Goal: Find specific page/section: Find specific page/section

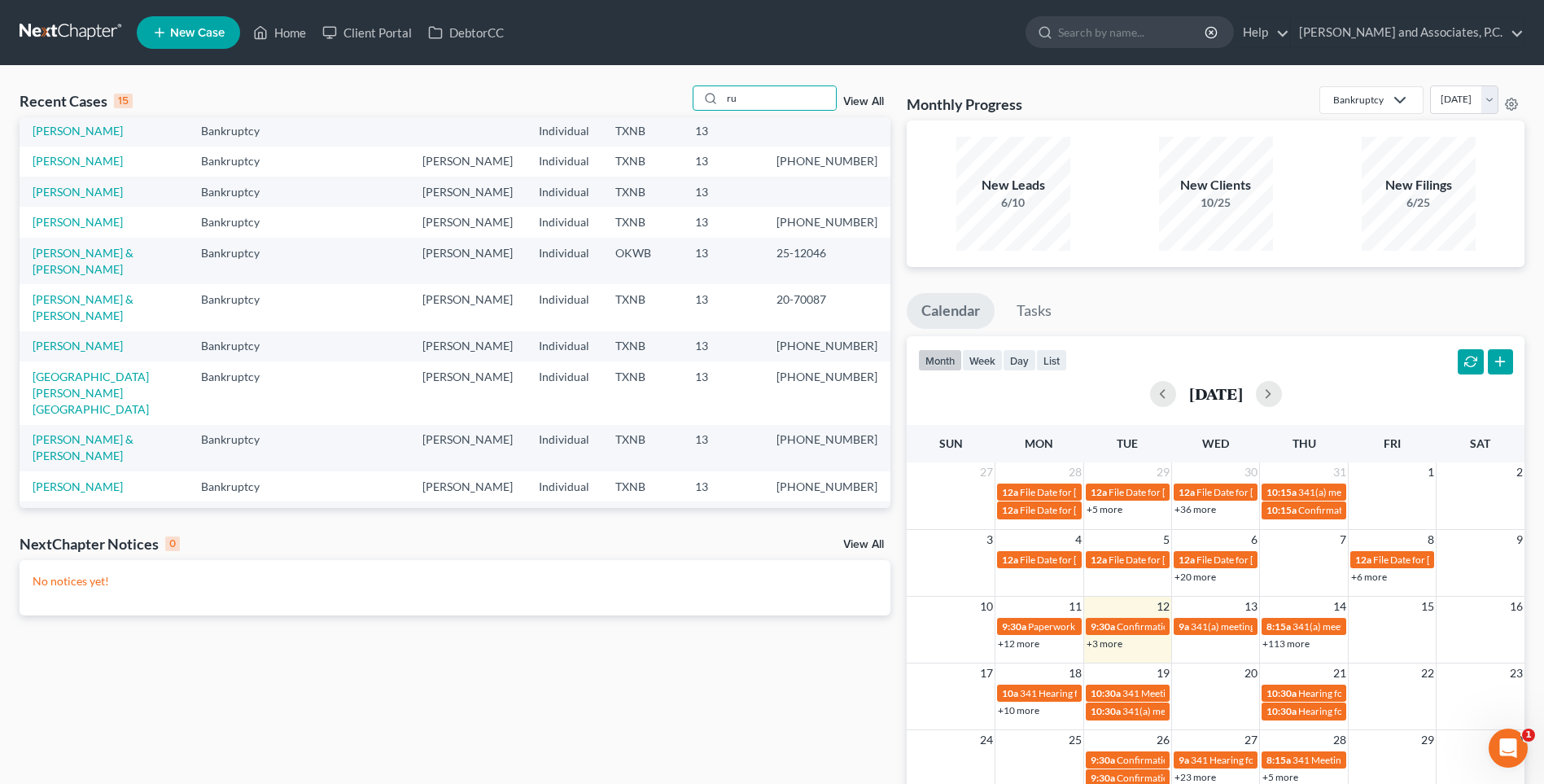
type input "r"
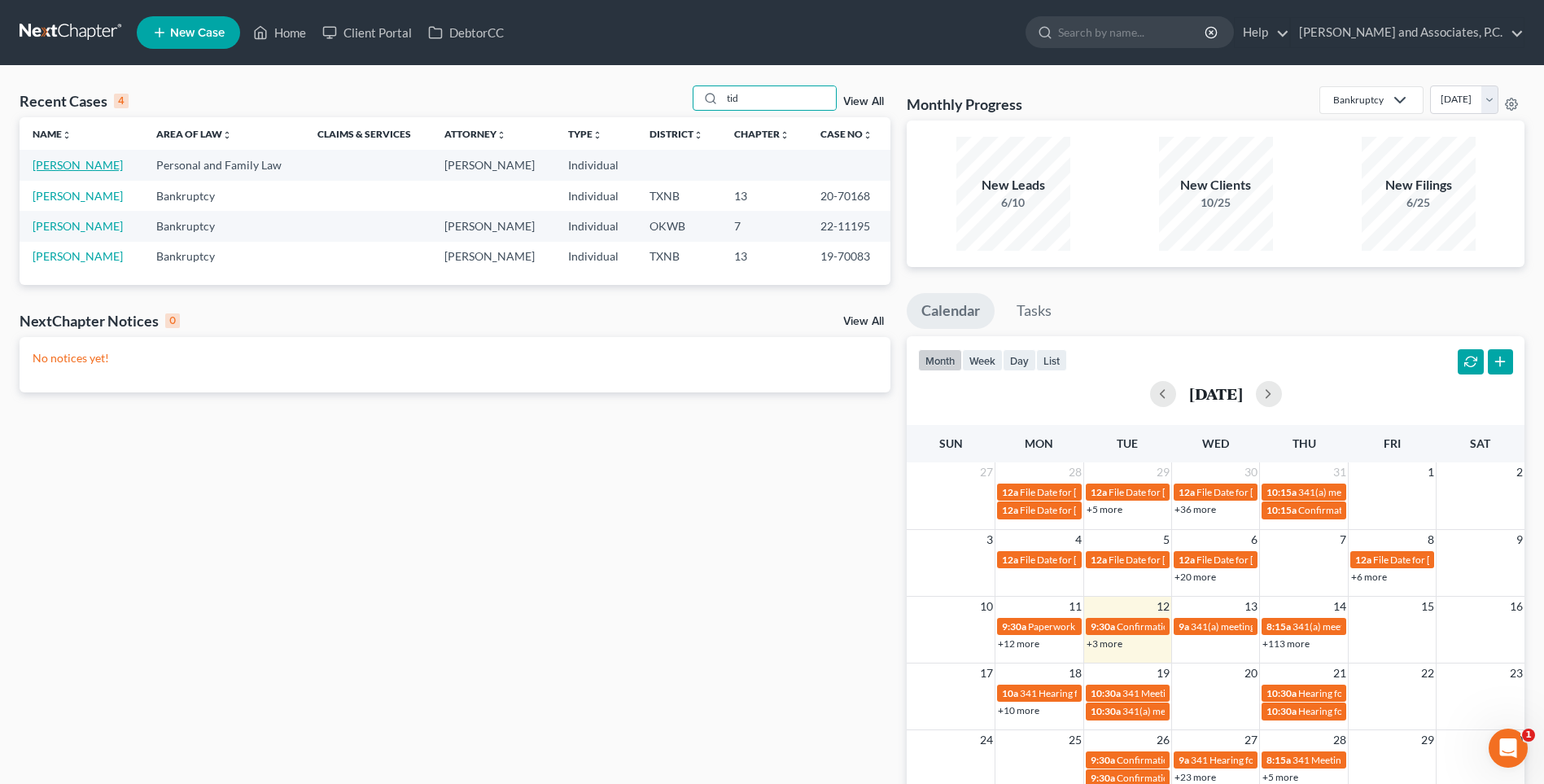
type input "tid"
click at [89, 164] on link "[PERSON_NAME]" at bounding box center [77, 165] width 90 height 14
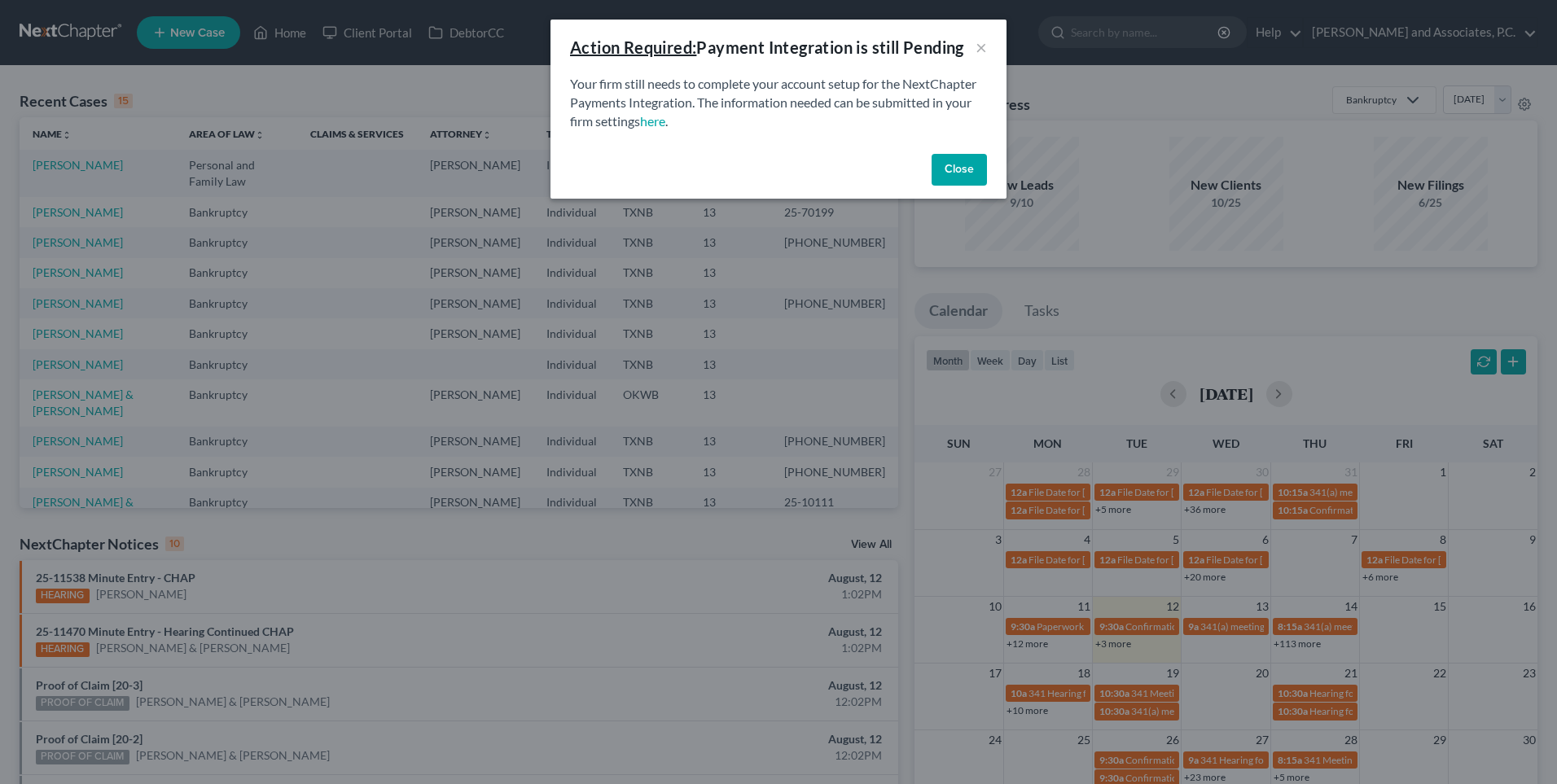
click at [971, 172] on button "Close" at bounding box center [959, 170] width 55 height 32
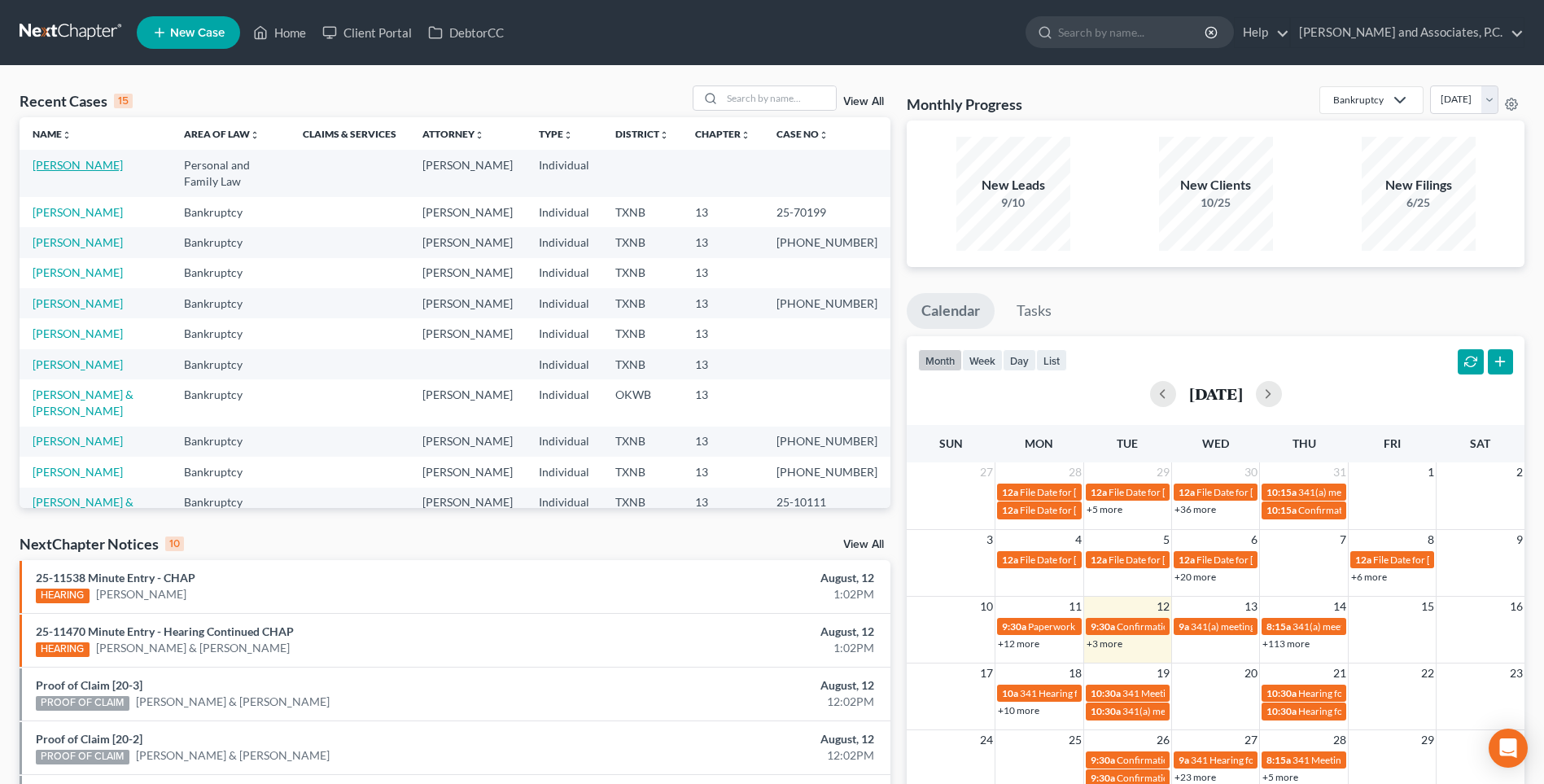
click at [99, 166] on link "[PERSON_NAME]" at bounding box center [77, 165] width 90 height 14
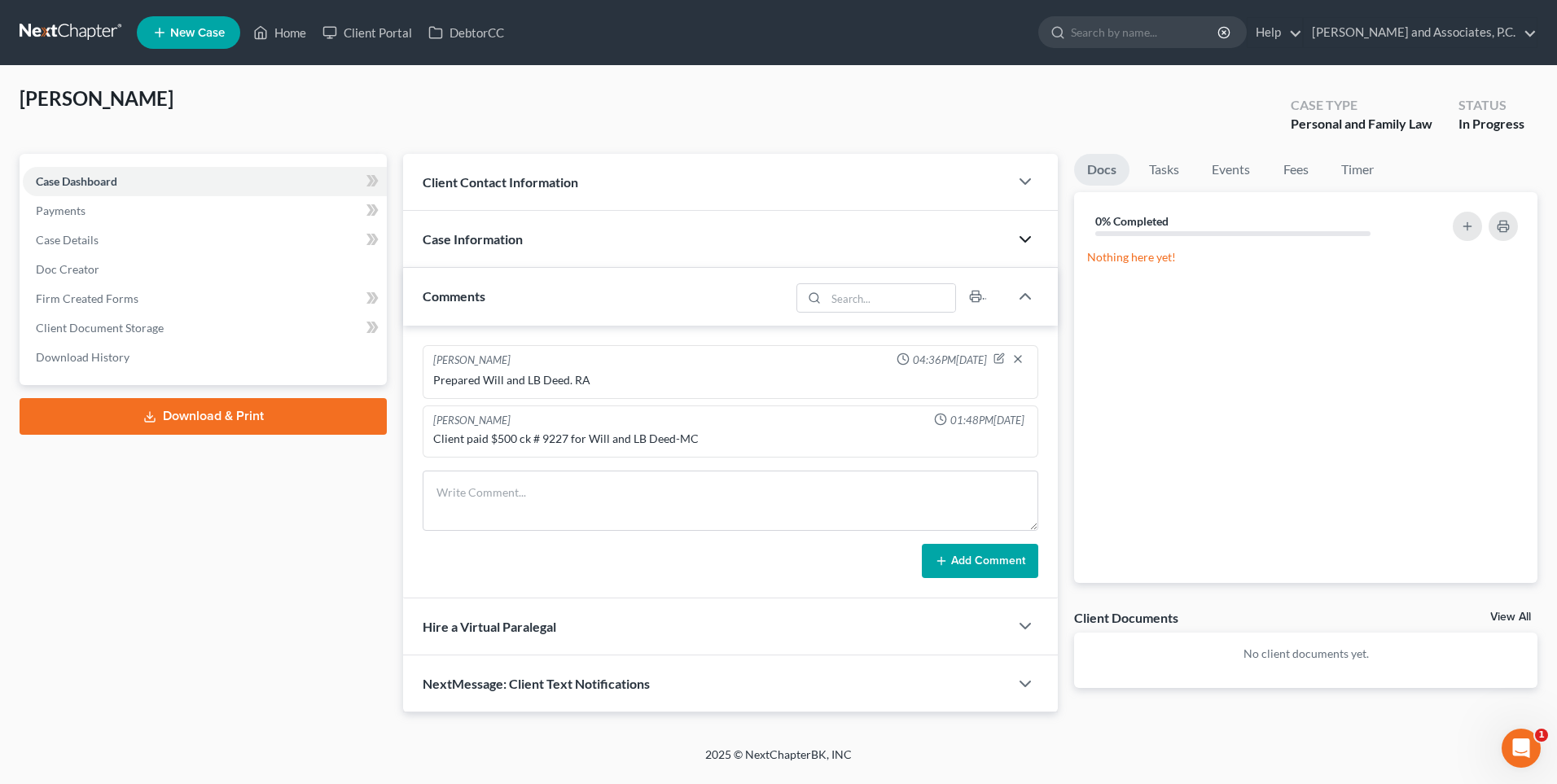
click at [1023, 242] on icon "button" at bounding box center [1025, 239] width 20 height 20
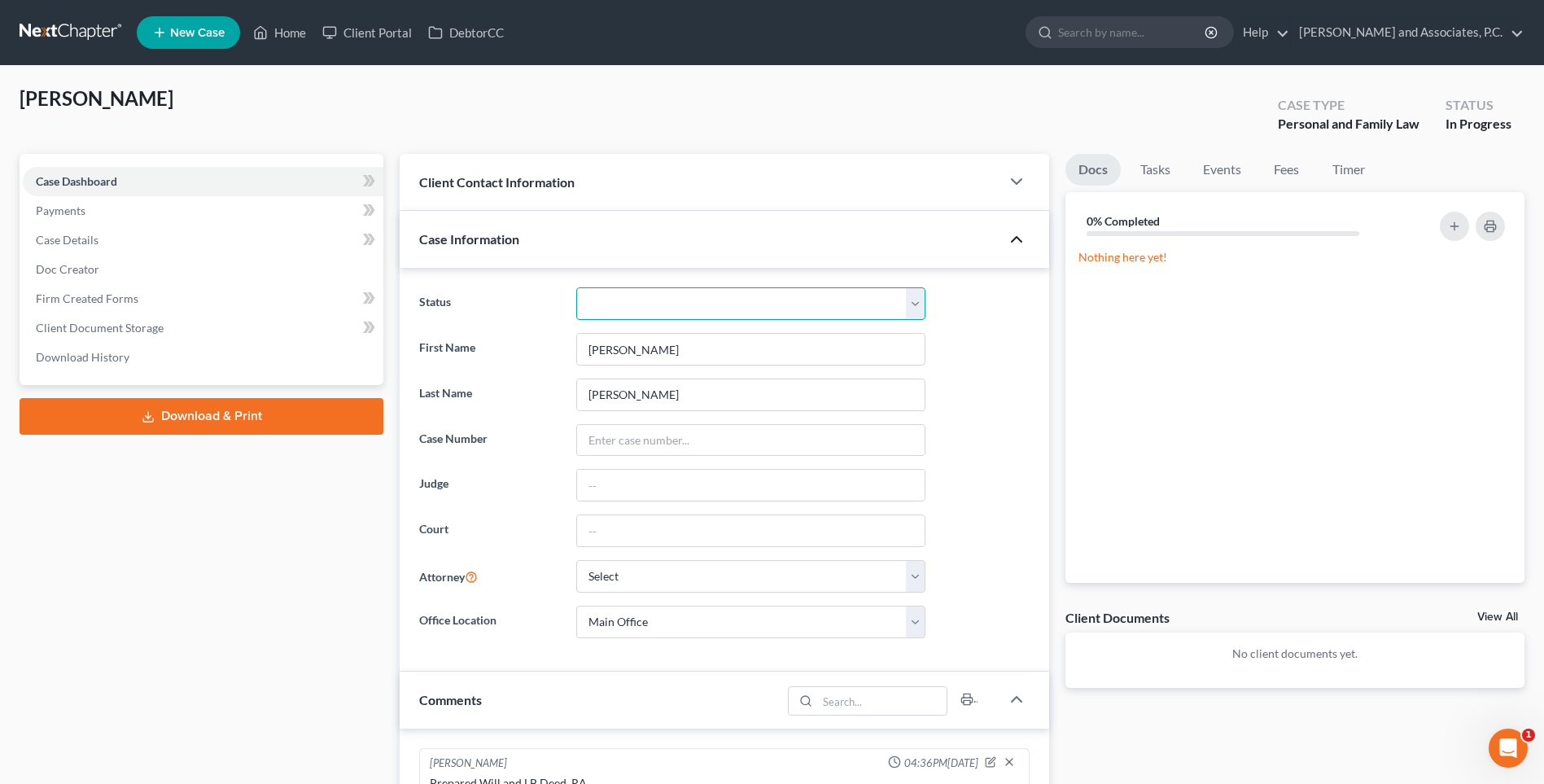
click at [912, 310] on select "Closed without Discharge Complete Converted to 7 Discharged Dismissed Filed Fin…" at bounding box center [751, 303] width 349 height 32
select select "1"
click at [576, 287] on select "Closed without Discharge Complete Converted to 7 Discharged Dismissed Filed Fin…" at bounding box center [751, 303] width 349 height 32
click at [1010, 237] on icon "button" at bounding box center [1017, 239] width 20 height 20
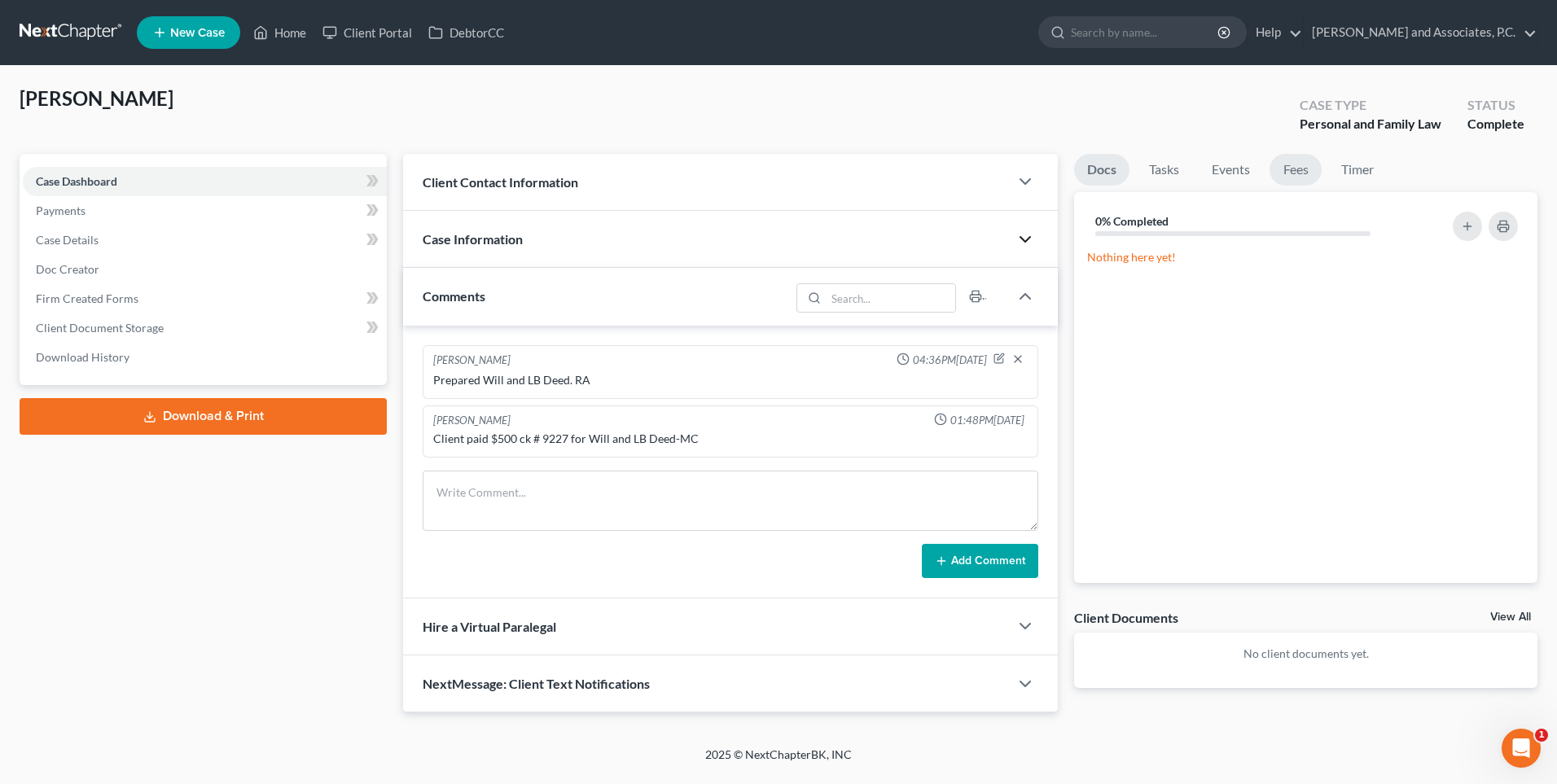
click at [1288, 171] on link "Fees" at bounding box center [1294, 170] width 52 height 31
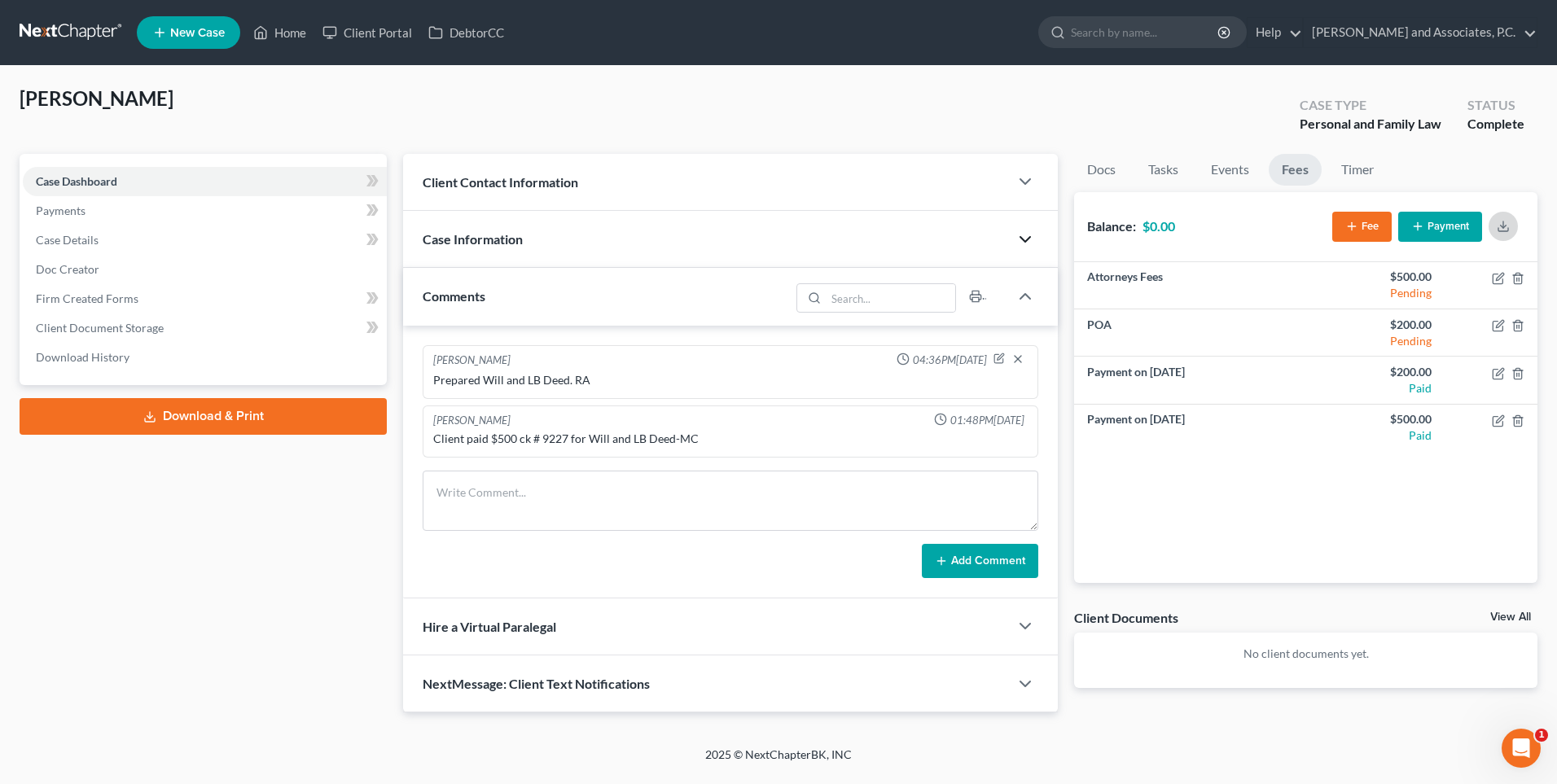
click at [1500, 223] on icon "button" at bounding box center [1502, 225] width 13 height 13
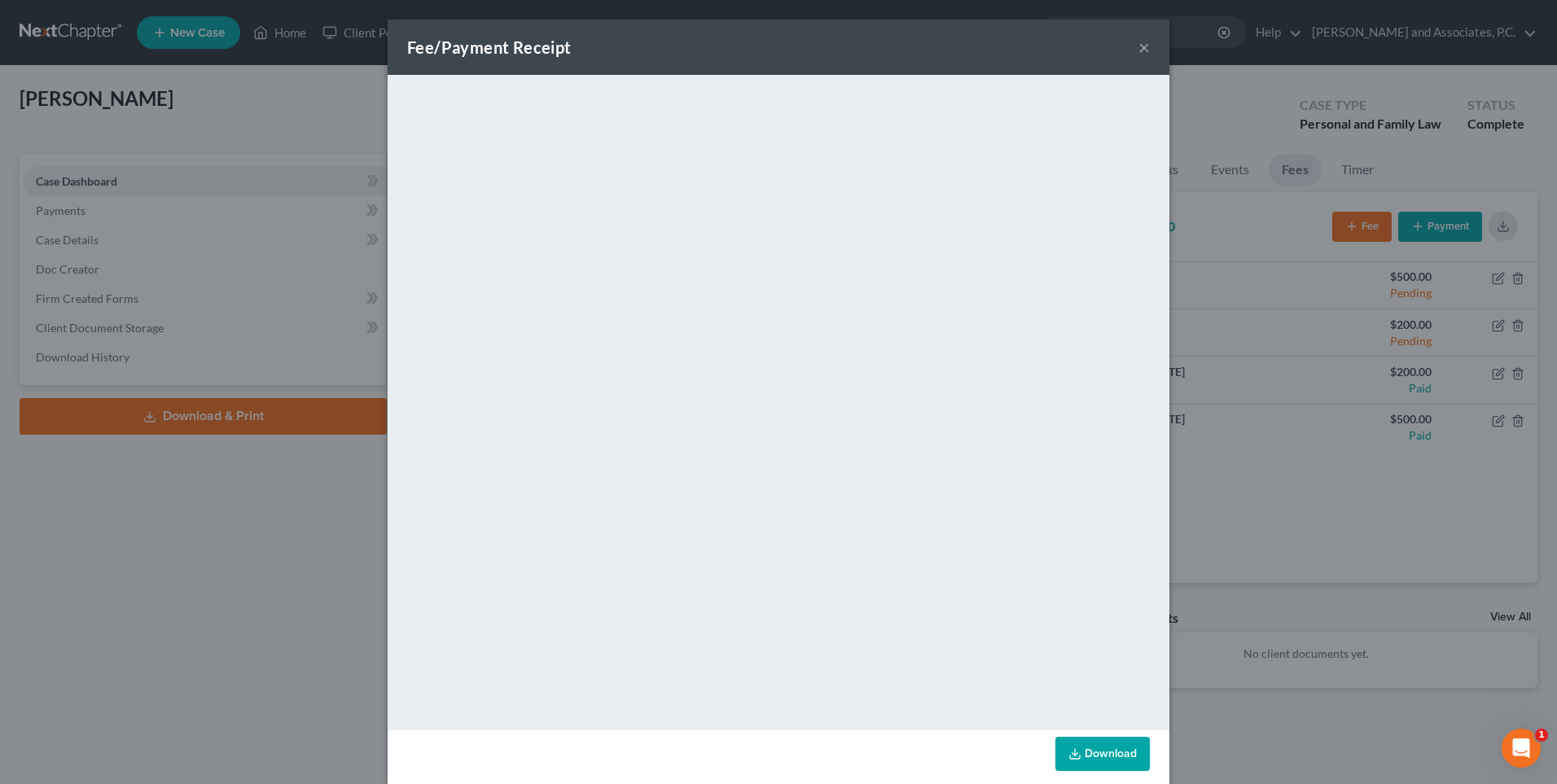
click at [1138, 46] on button "×" at bounding box center [1144, 47] width 12 height 20
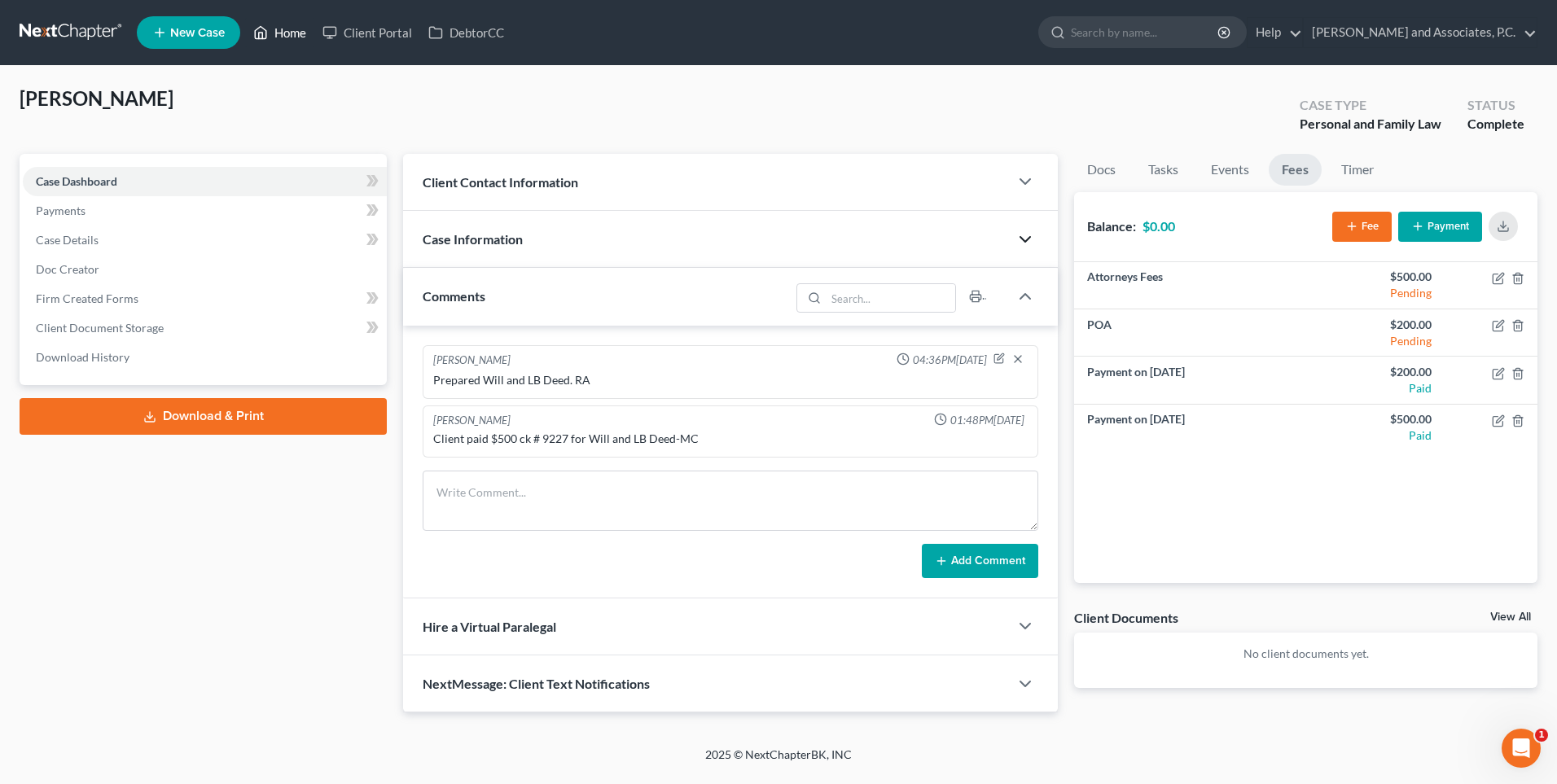
click at [295, 35] on link "Home" at bounding box center [279, 32] width 70 height 29
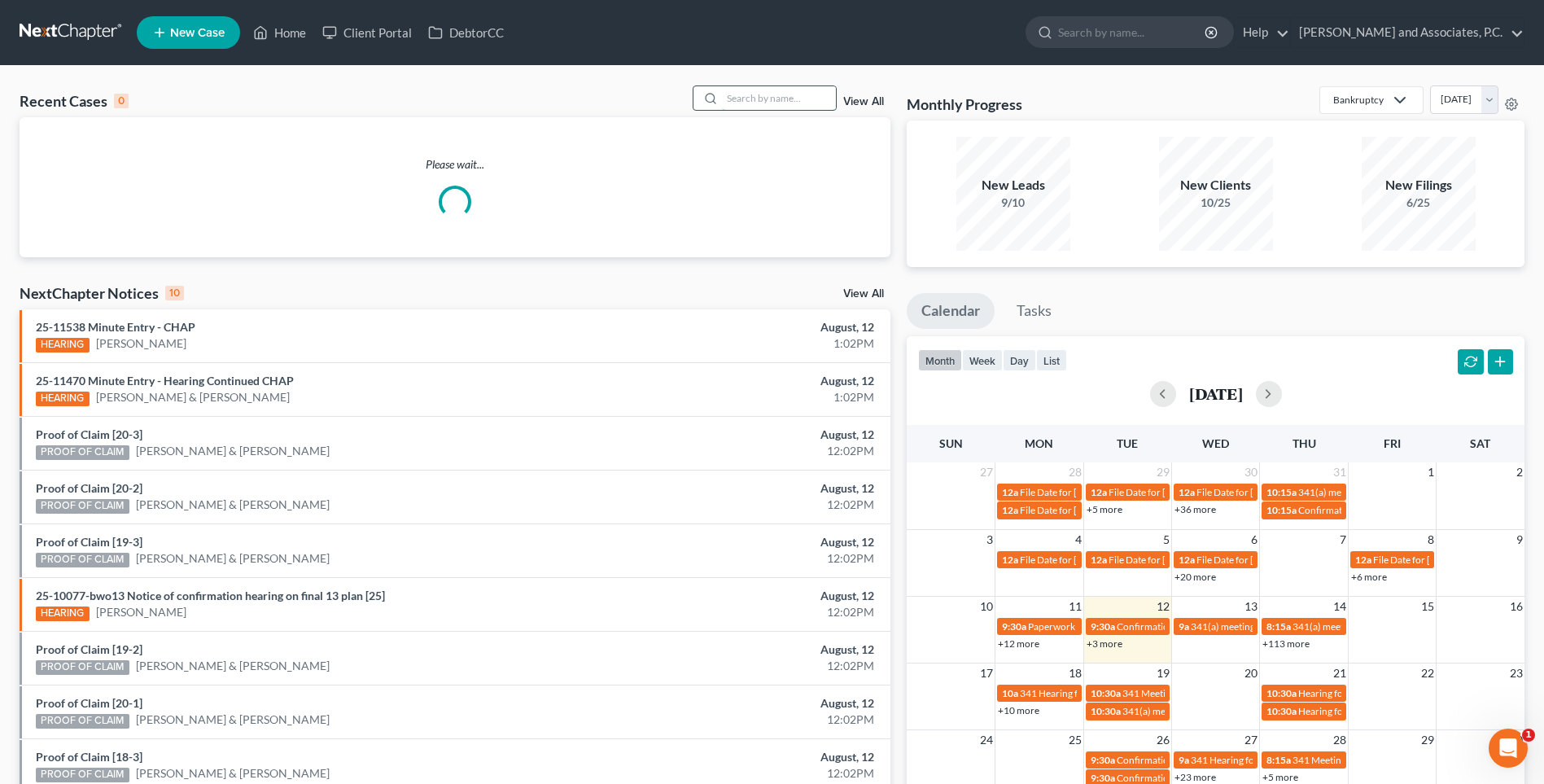
click at [760, 95] on input "search" at bounding box center [779, 98] width 114 height 24
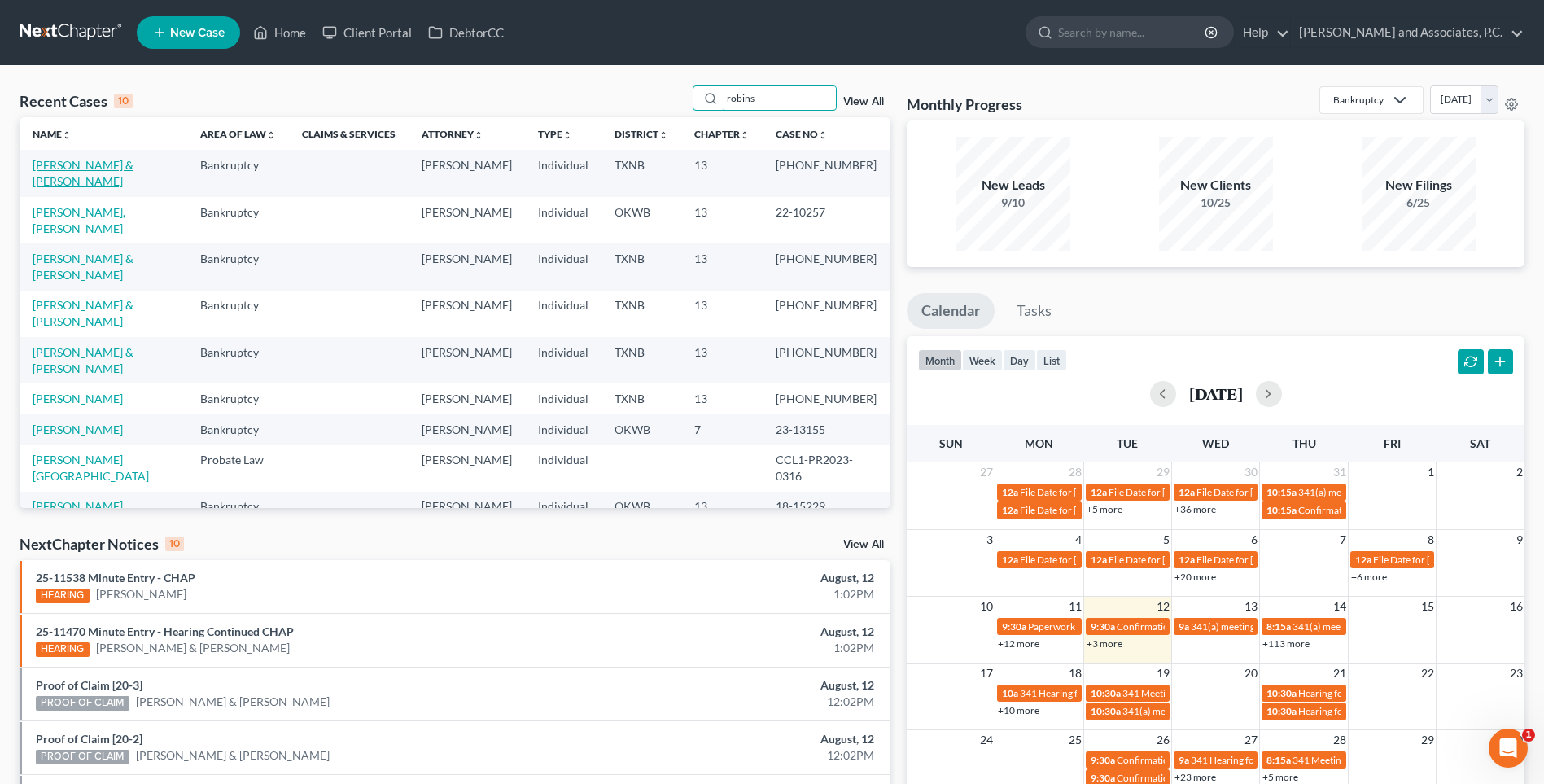
type input "robins"
click at [83, 168] on link "Robinson, Scott & Nina" at bounding box center [82, 172] width 101 height 30
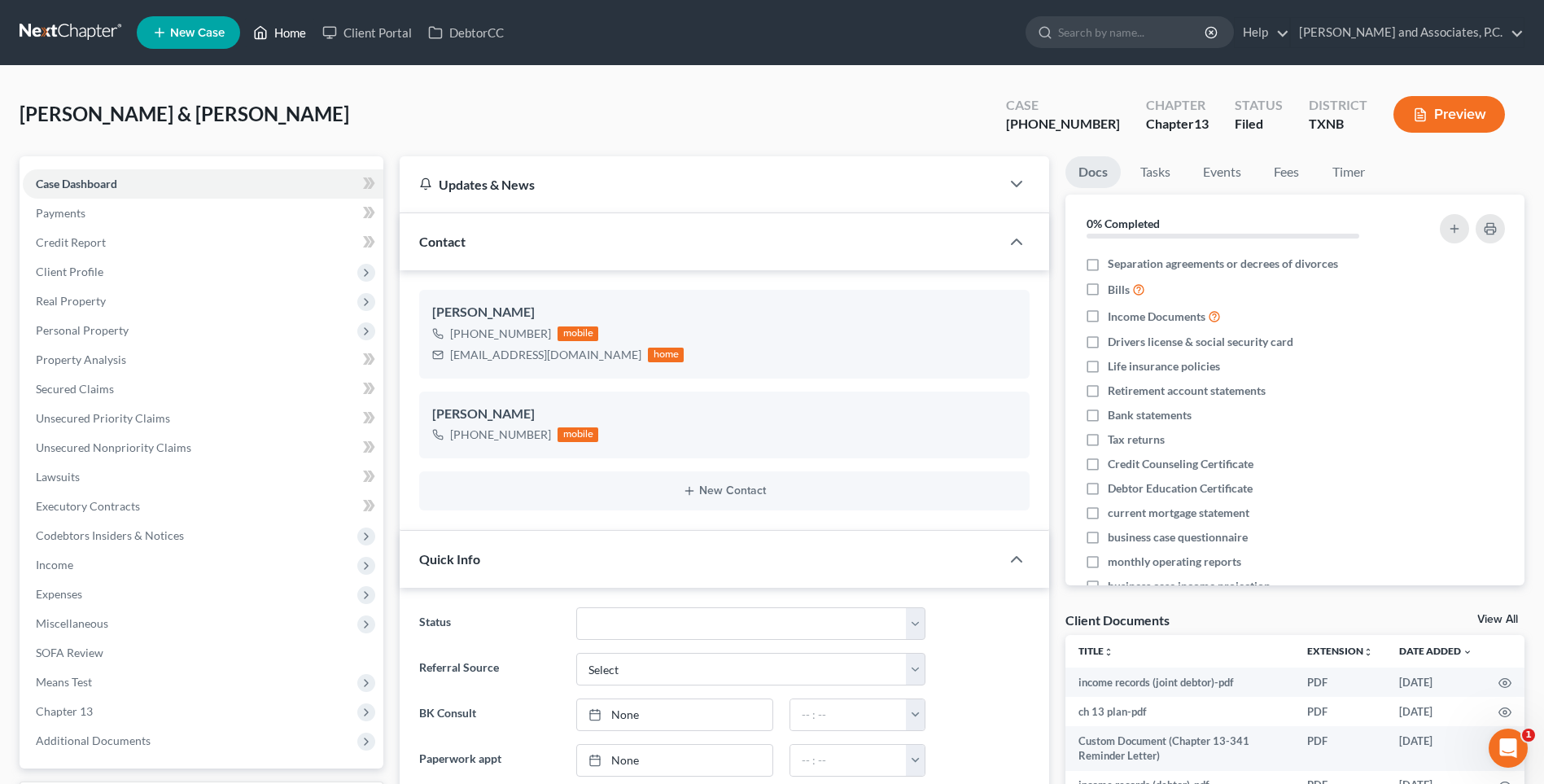
click at [289, 33] on link "Home" at bounding box center [279, 32] width 70 height 29
